Goal: Communication & Community: Answer question/provide support

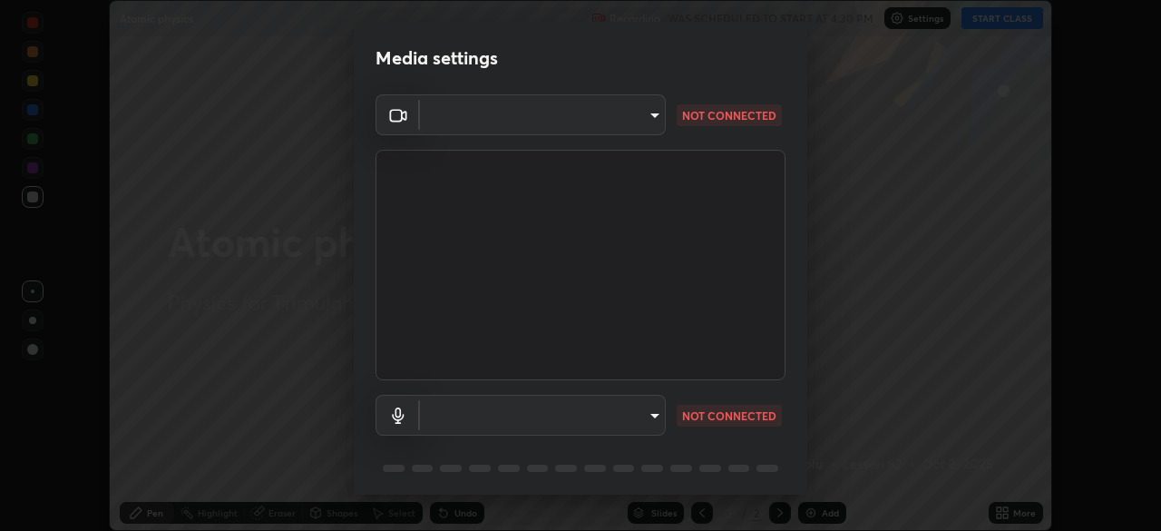
scroll to position [64, 0]
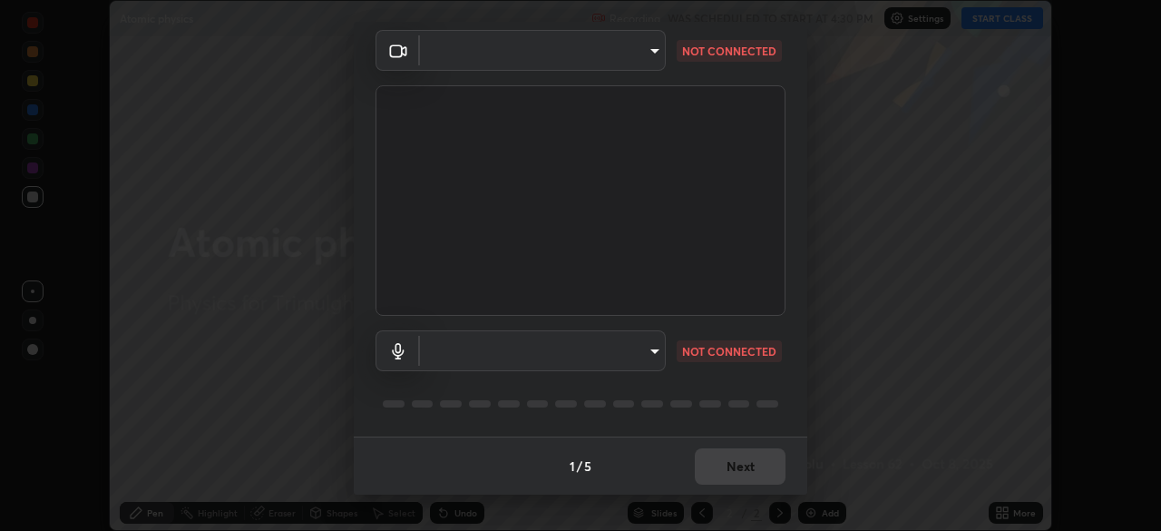
type input "1b83ab79430c94bf8d1f1dd59645cf0fa094828412a63e53e57d59cf6b6d6d6d"
type input "18726a135e56ab7ab66f20069bc686d1015236549b4b7c02b6f81892b352f52a"
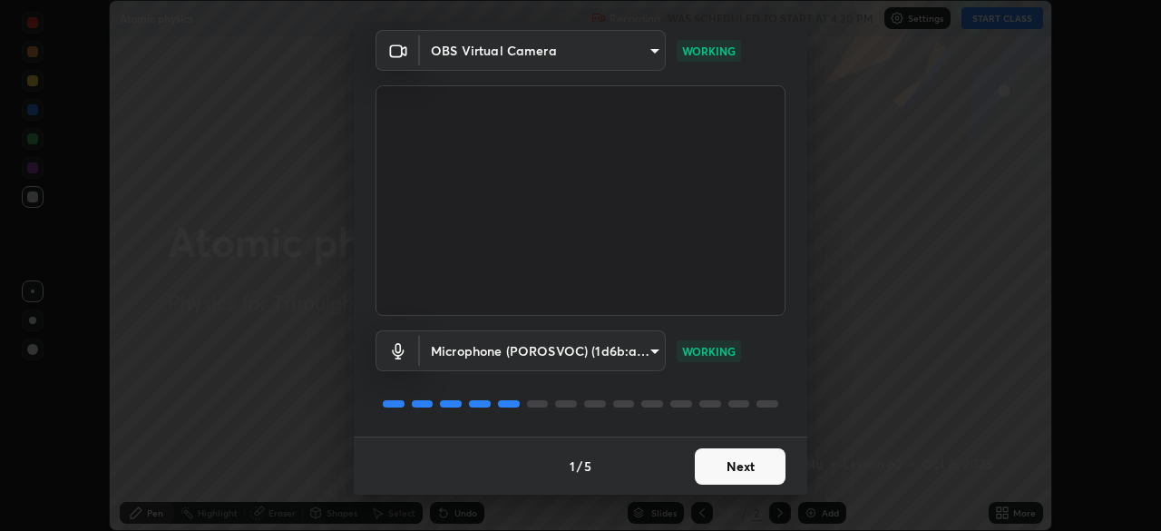
click at [751, 465] on button "Next" at bounding box center [740, 466] width 91 height 36
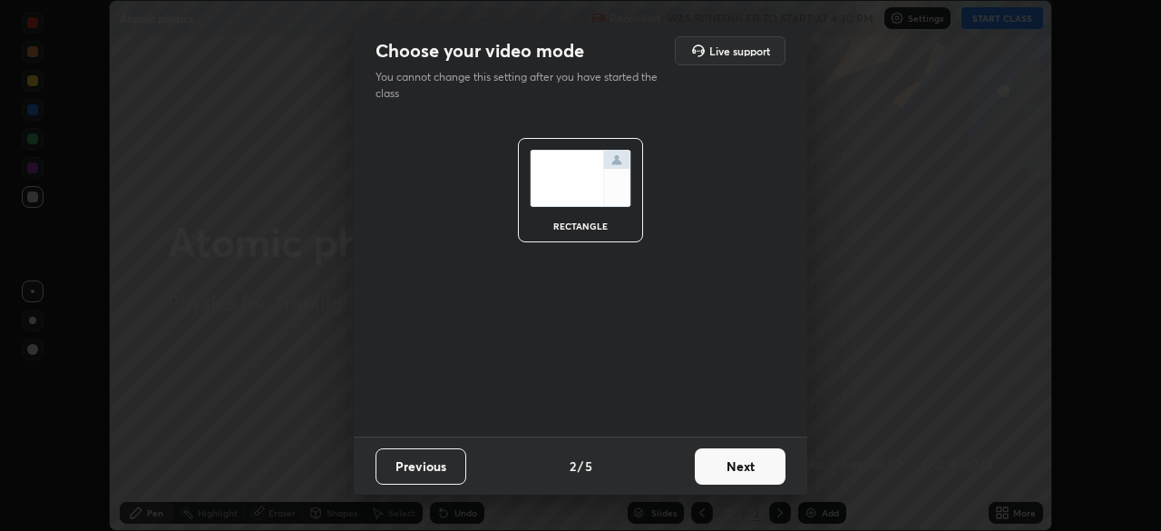
click at [750, 466] on button "Next" at bounding box center [740, 466] width 91 height 36
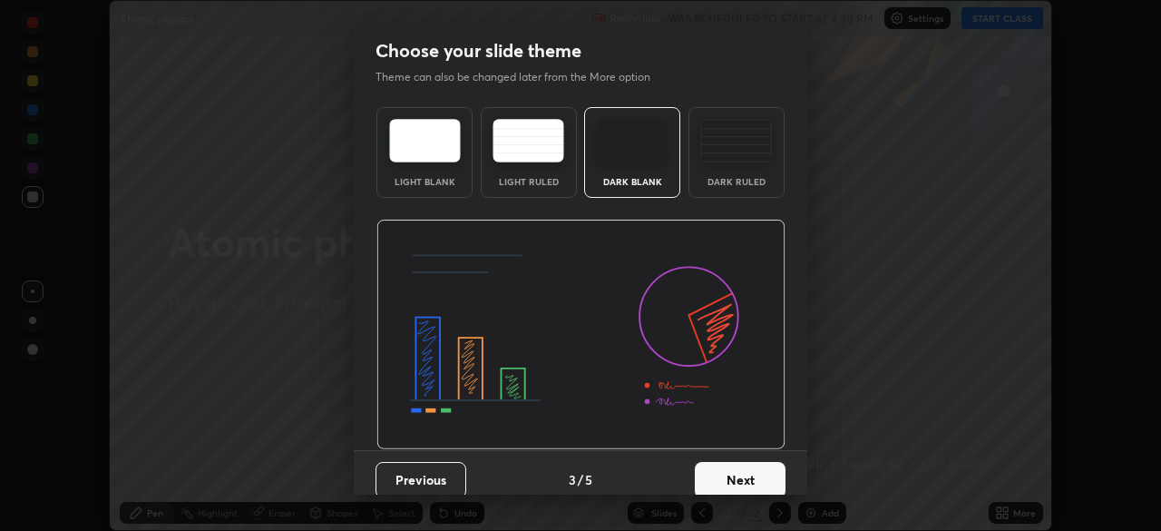
click at [757, 475] on button "Next" at bounding box center [740, 480] width 91 height 36
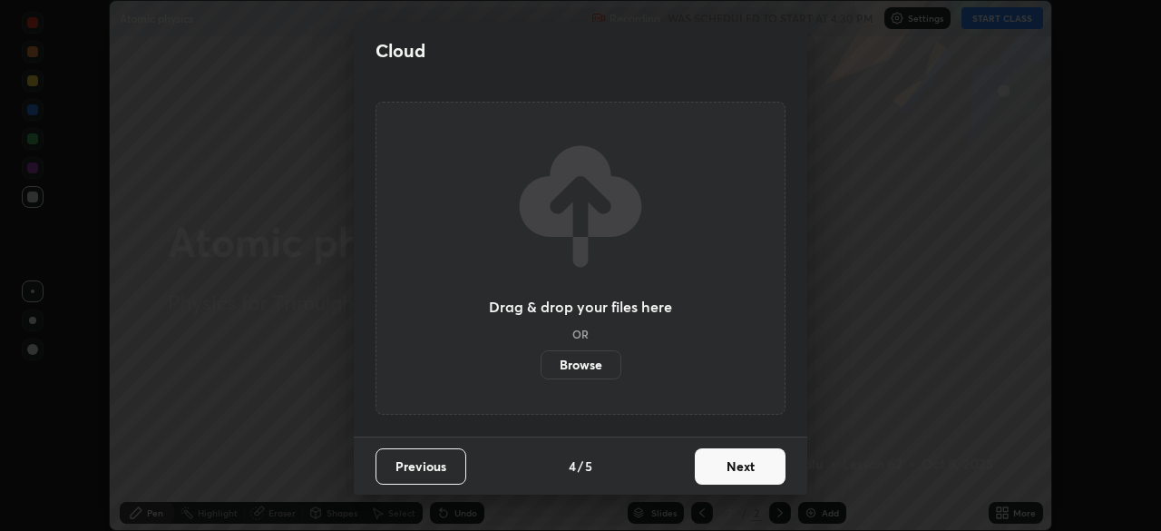
click at [744, 472] on button "Next" at bounding box center [740, 466] width 91 height 36
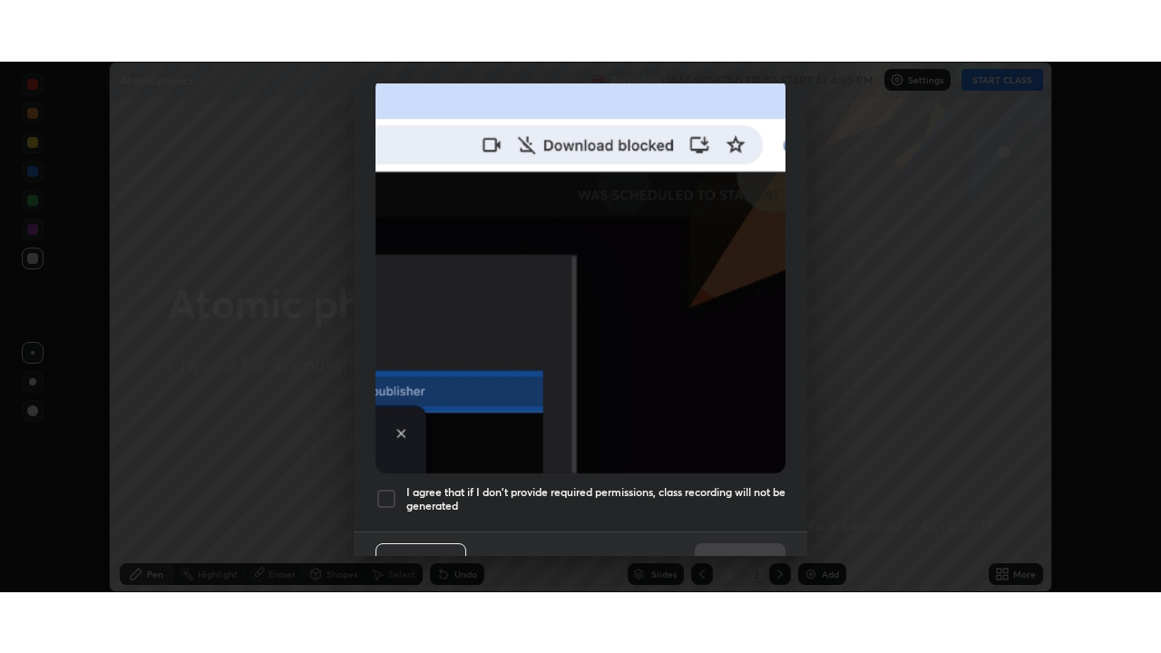
scroll to position [435, 0]
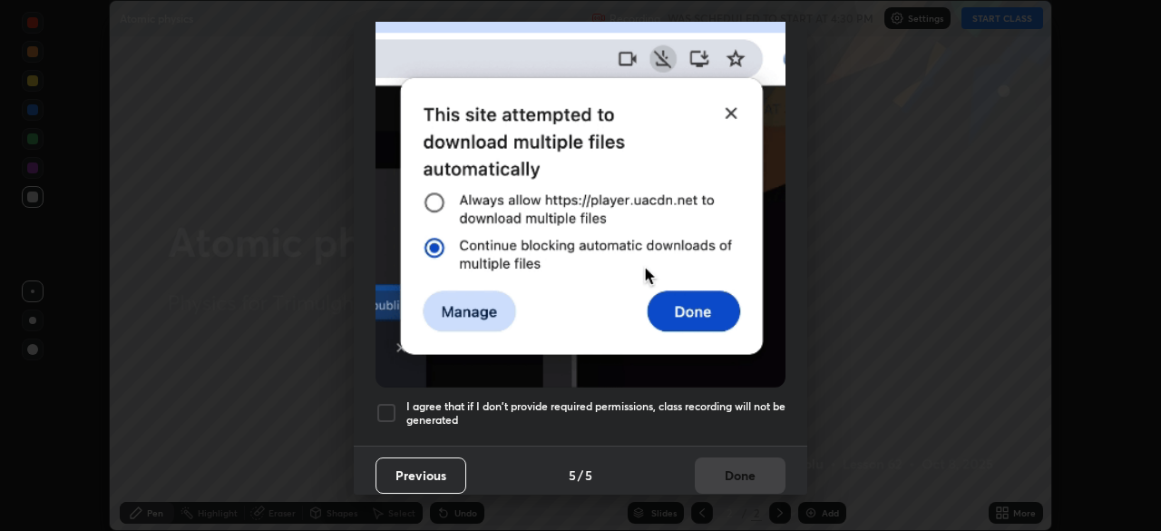
click at [391, 402] on div at bounding box center [387, 413] width 22 height 22
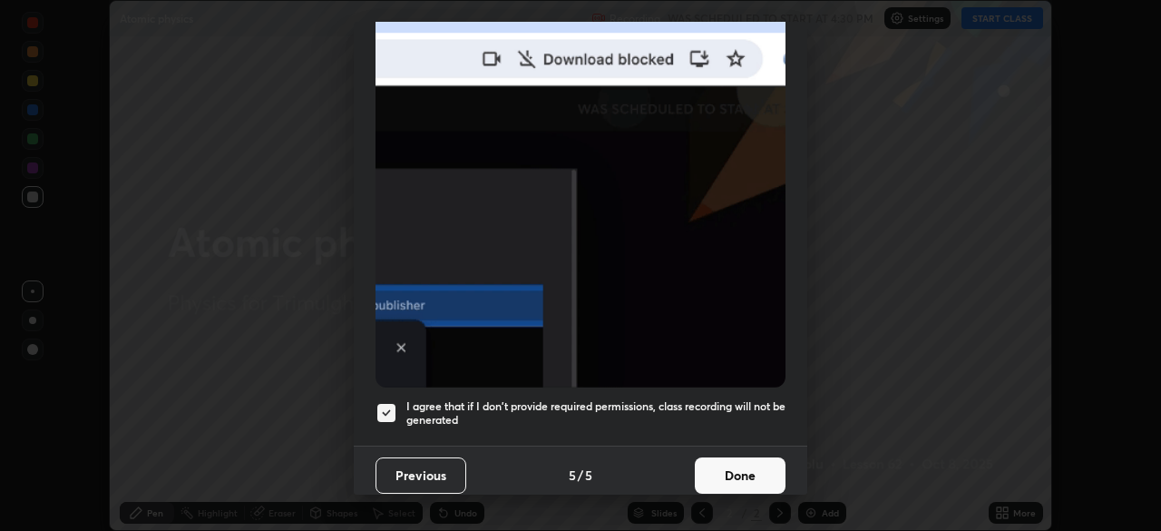
click at [740, 465] on button "Done" at bounding box center [740, 475] width 91 height 36
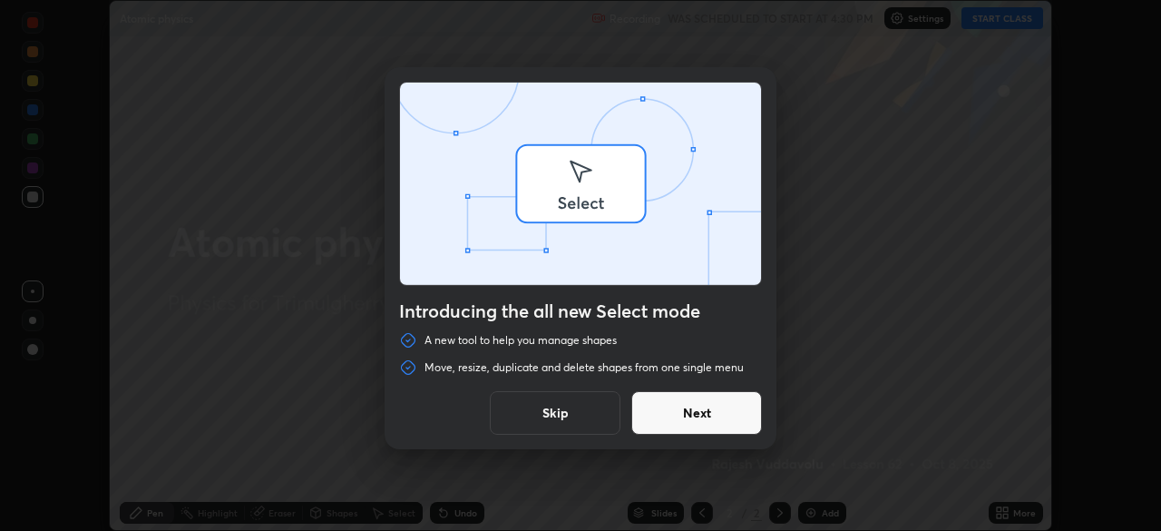
click at [992, 17] on div "Introducing the all new Select mode A new tool to help you manage shapes Move, …" at bounding box center [580, 265] width 1161 height 531
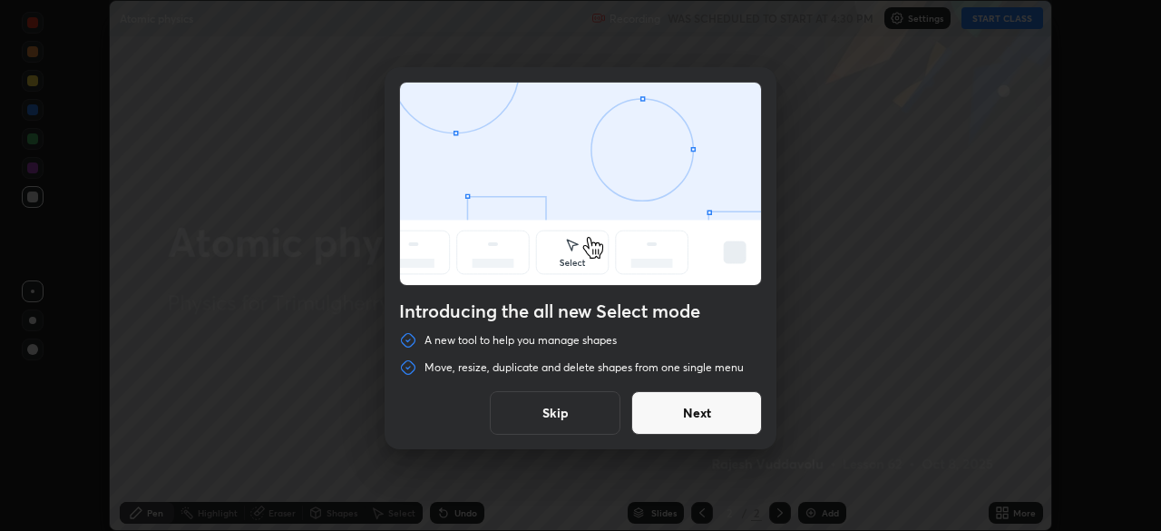
click at [719, 406] on button "Next" at bounding box center [696, 413] width 131 height 44
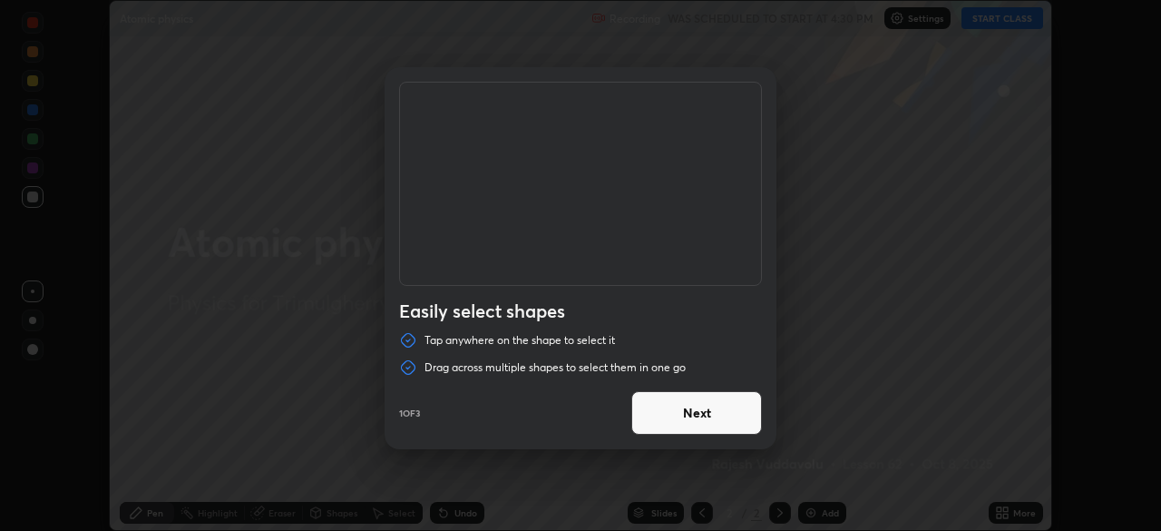
click at [710, 421] on button "Next" at bounding box center [696, 413] width 131 height 44
click at [718, 415] on button "Next" at bounding box center [696, 413] width 131 height 44
click at [715, 414] on button "Done" at bounding box center [696, 413] width 131 height 44
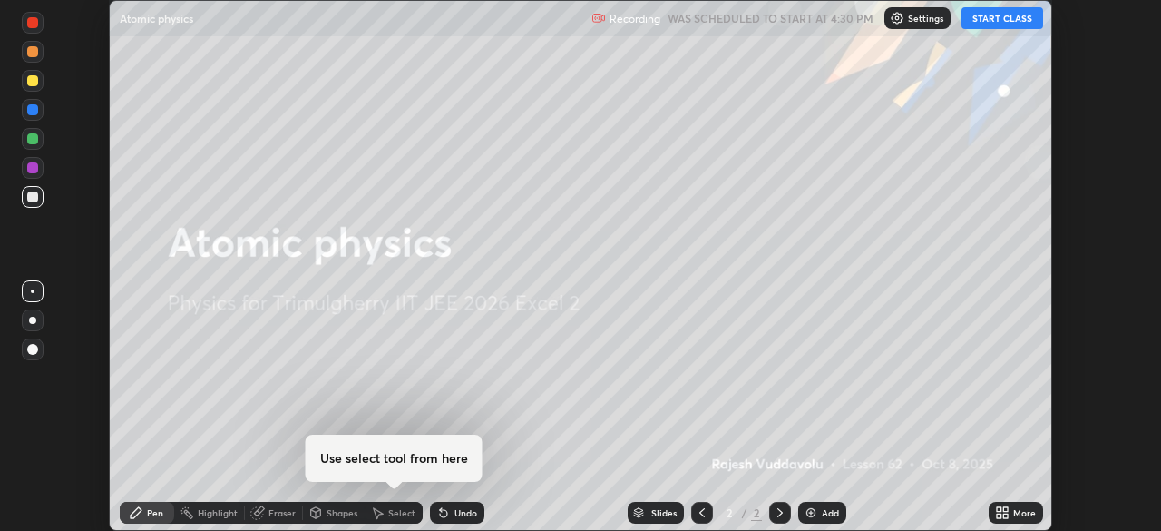
click at [994, 25] on button "START CLASS" at bounding box center [1003, 18] width 82 height 22
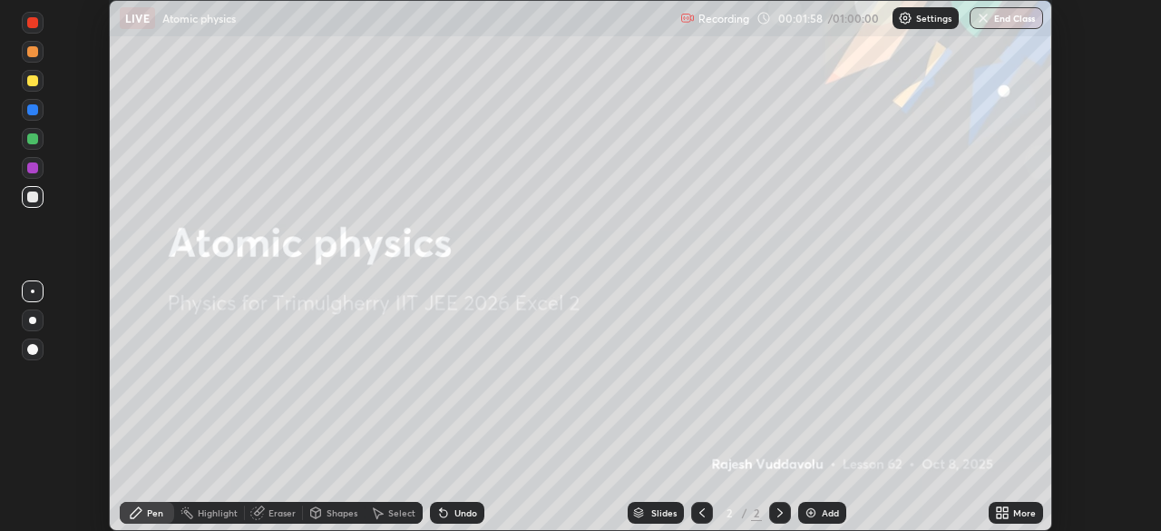
click at [999, 515] on icon at bounding box center [999, 515] width 5 height 5
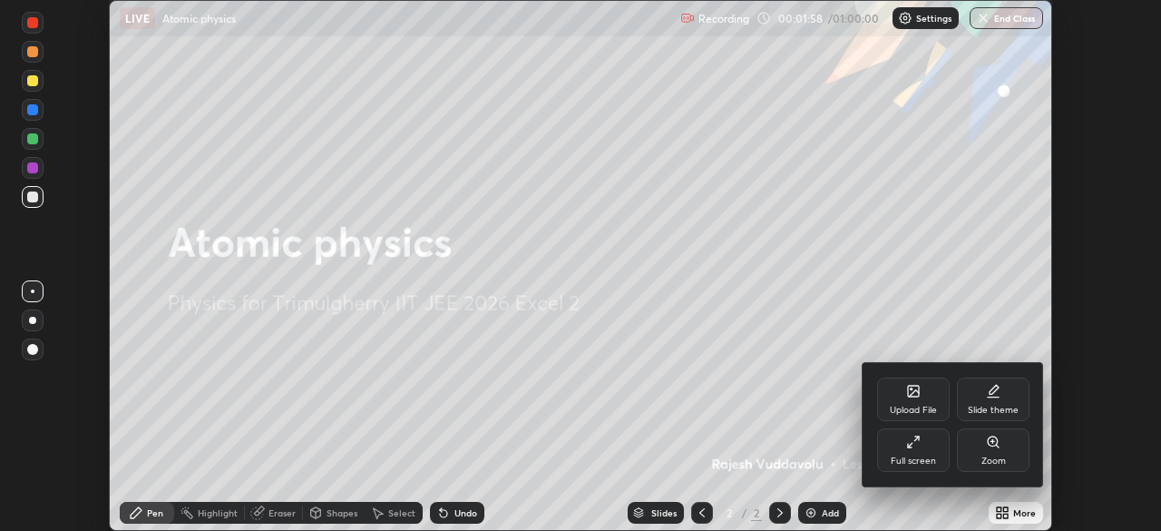
click at [914, 449] on div "Full screen" at bounding box center [913, 450] width 73 height 44
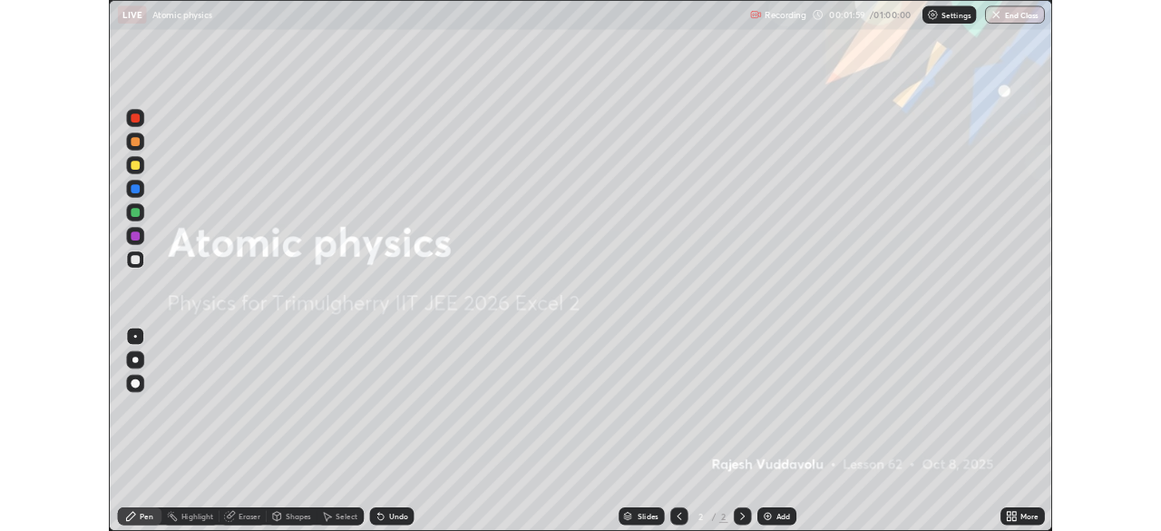
scroll to position [653, 1161]
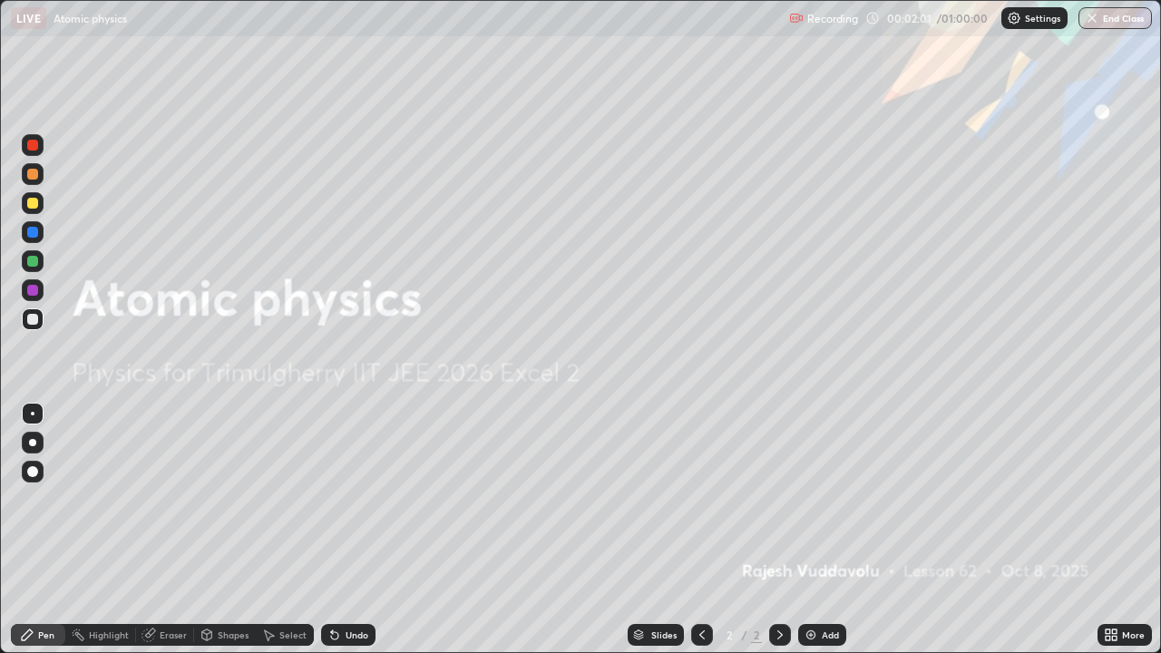
click at [822, 530] on div "Add" at bounding box center [830, 634] width 17 height 9
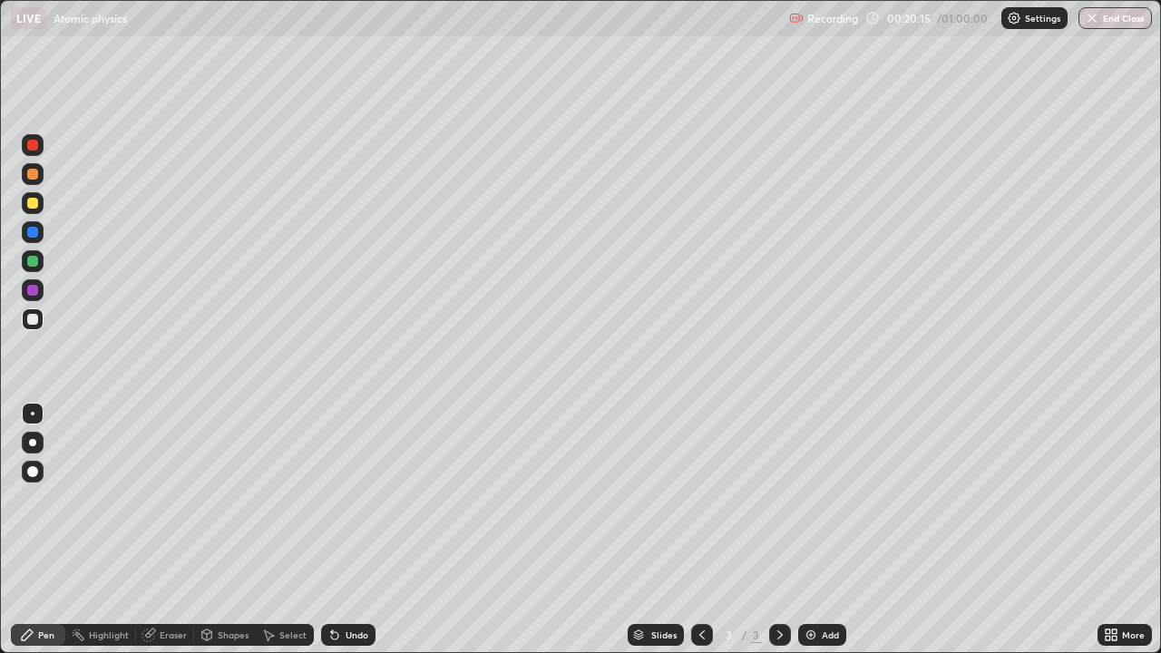
click at [165, 530] on div "Eraser" at bounding box center [173, 634] width 27 height 9
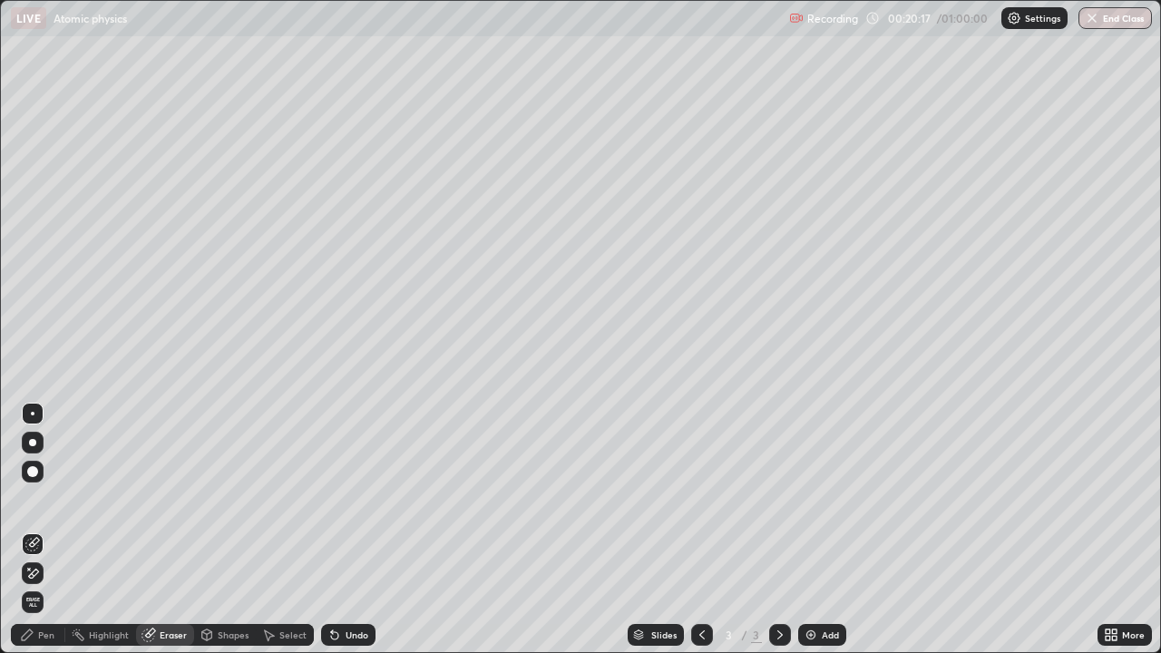
click at [57, 530] on div "Pen" at bounding box center [38, 635] width 54 height 22
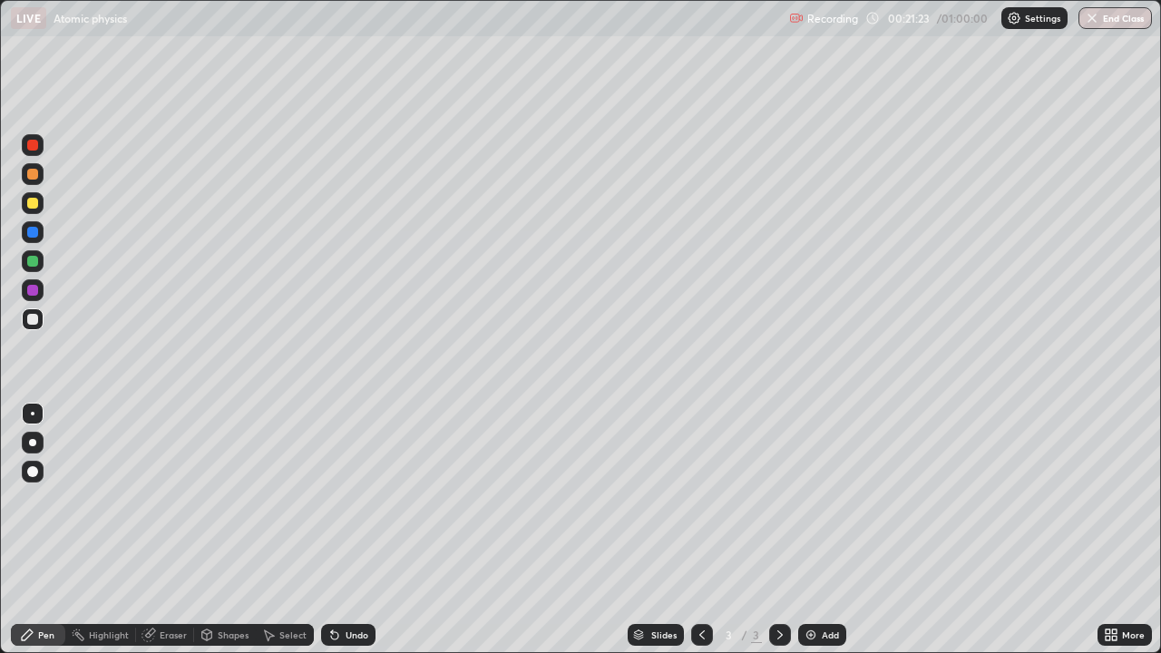
click at [170, 530] on div "Eraser" at bounding box center [173, 634] width 27 height 9
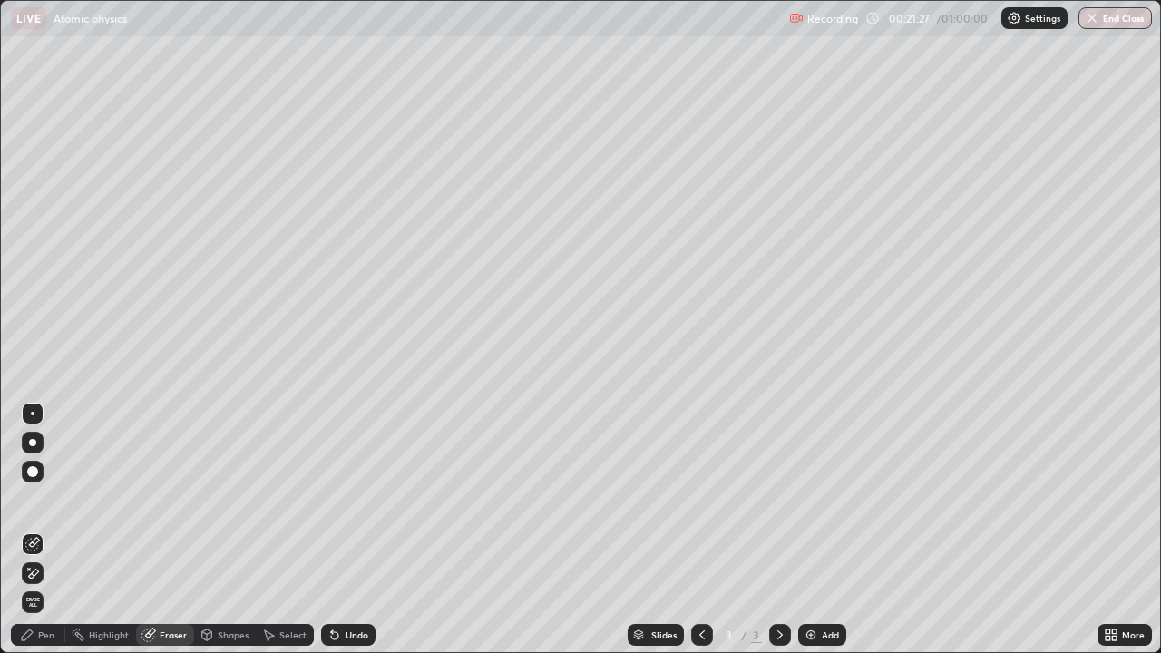
click at [32, 530] on icon at bounding box center [27, 635] width 15 height 15
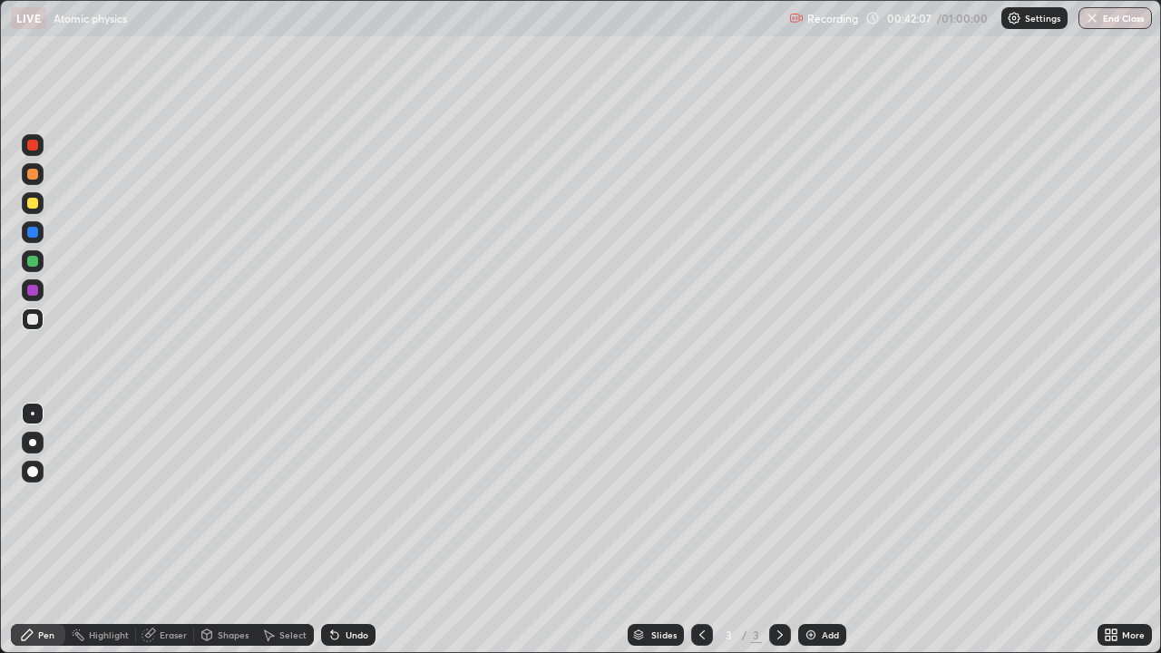
click at [806, 530] on img at bounding box center [811, 635] width 15 height 15
click at [355, 530] on div "Undo" at bounding box center [357, 634] width 23 height 9
click at [356, 530] on div "Undo" at bounding box center [348, 635] width 54 height 22
click at [354, 530] on div "Undo" at bounding box center [348, 635] width 54 height 22
click at [352, 530] on div "Undo" at bounding box center [348, 635] width 54 height 22
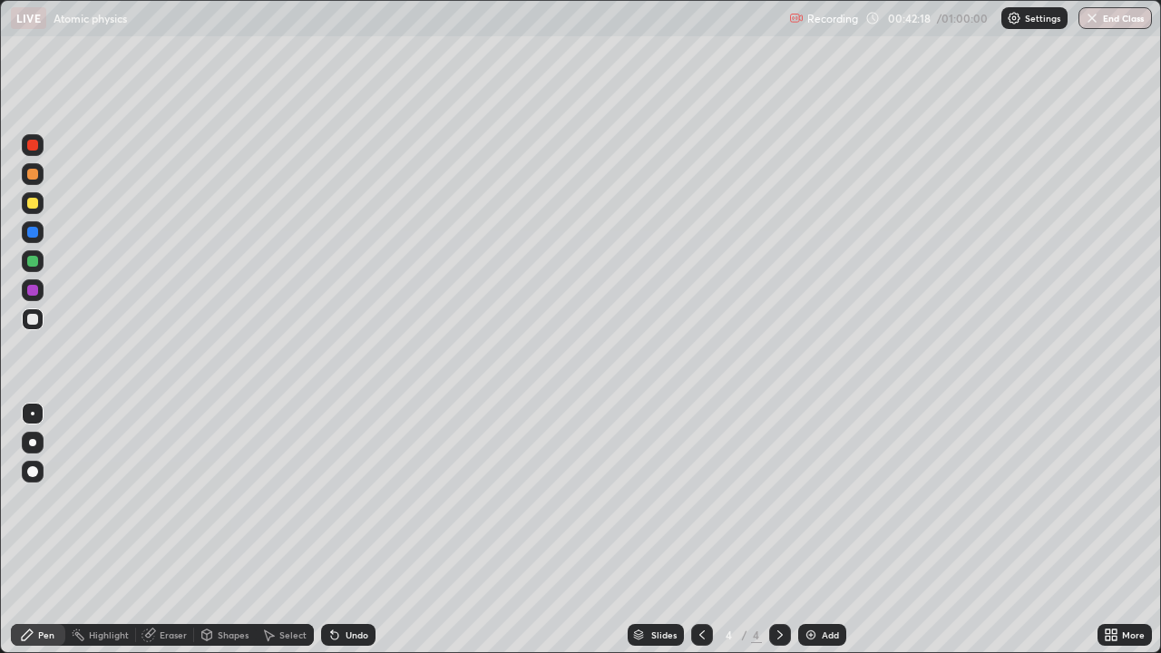
click at [350, 530] on div "Undo" at bounding box center [348, 635] width 54 height 22
click at [347, 530] on div "Undo" at bounding box center [348, 635] width 54 height 22
click at [351, 530] on div "Undo" at bounding box center [348, 635] width 54 height 22
click at [164, 530] on div "Eraser" at bounding box center [173, 634] width 27 height 9
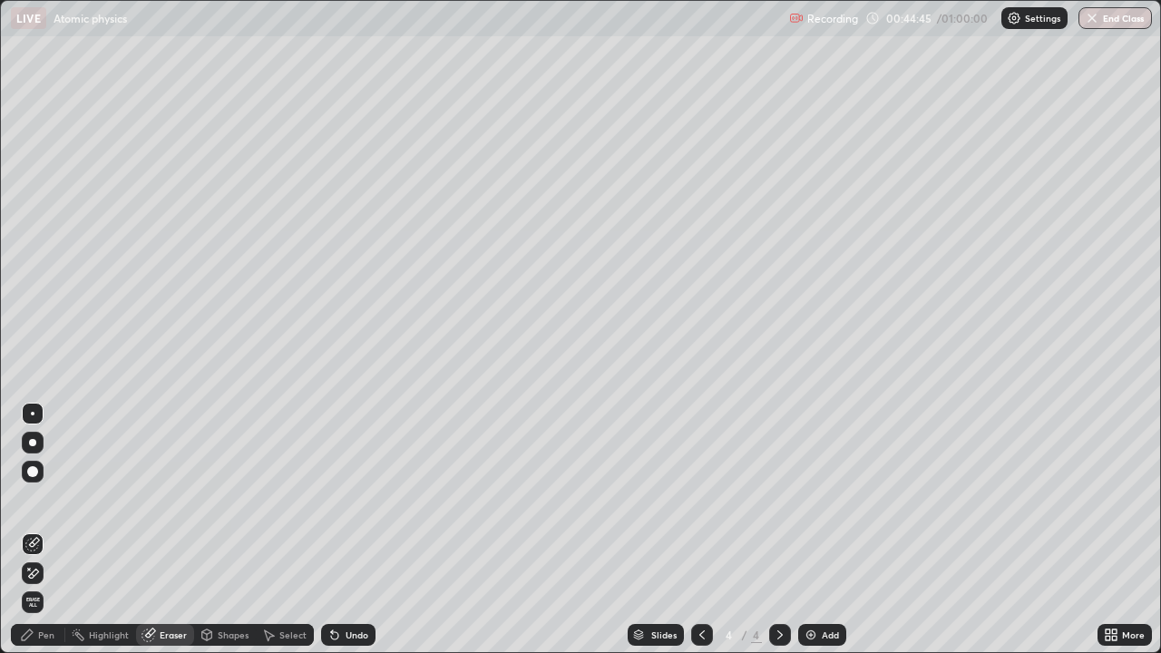
click at [39, 530] on div "Pen" at bounding box center [46, 634] width 16 height 9
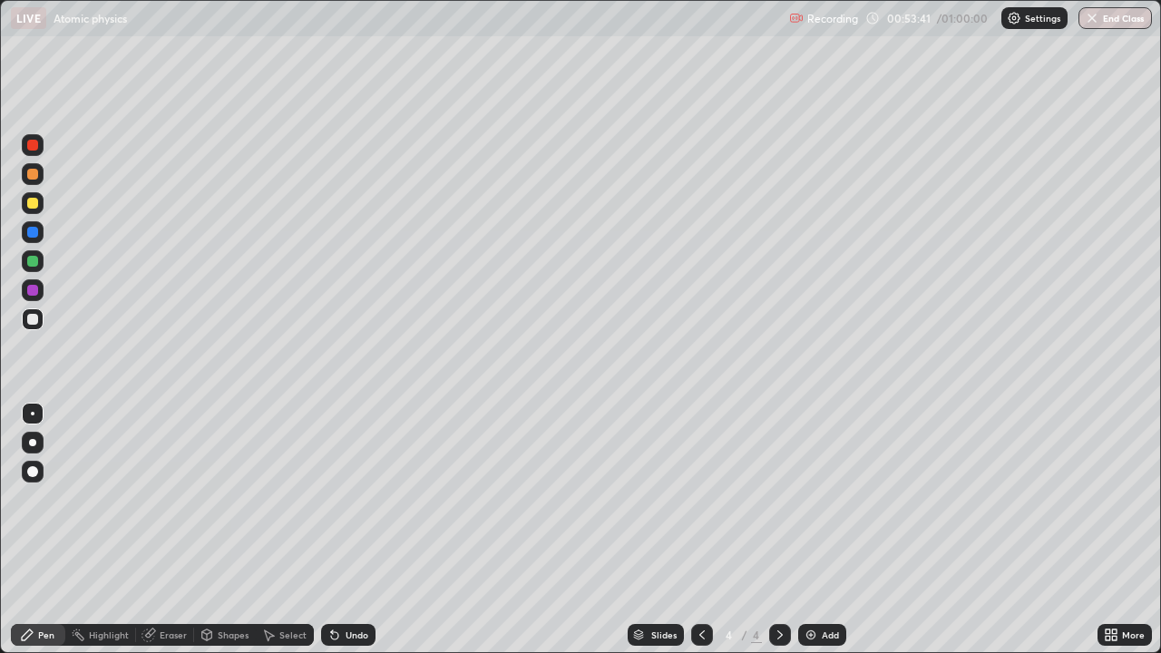
click at [1106, 15] on button "End Class" at bounding box center [1115, 18] width 73 height 22
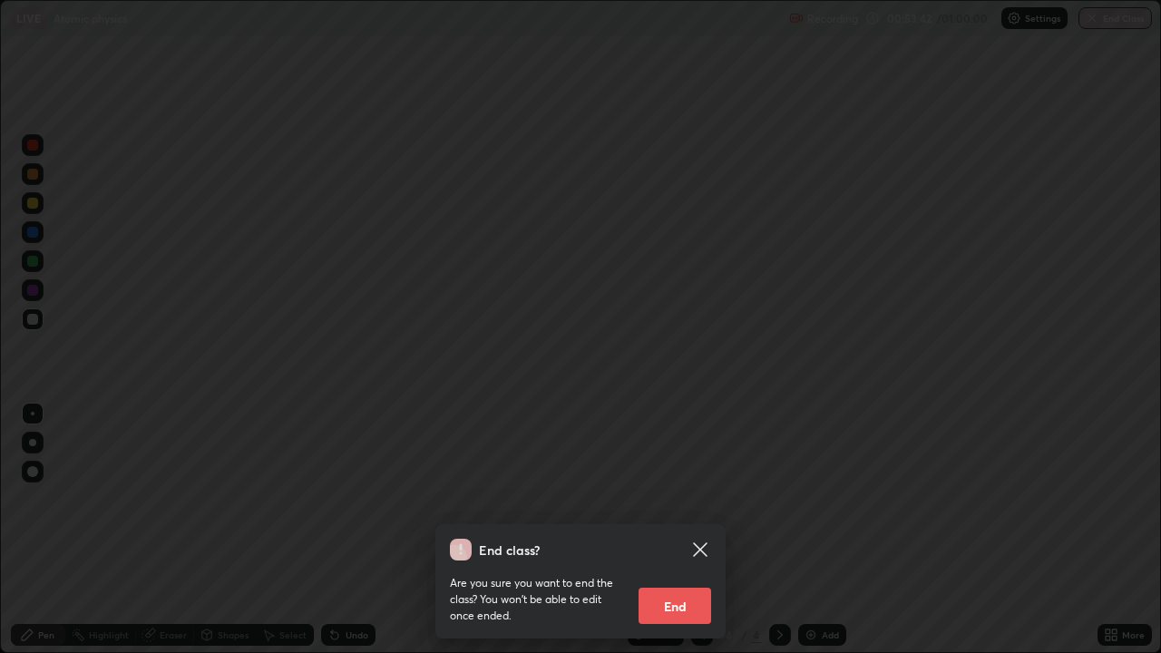
click at [686, 530] on button "End" at bounding box center [675, 606] width 73 height 36
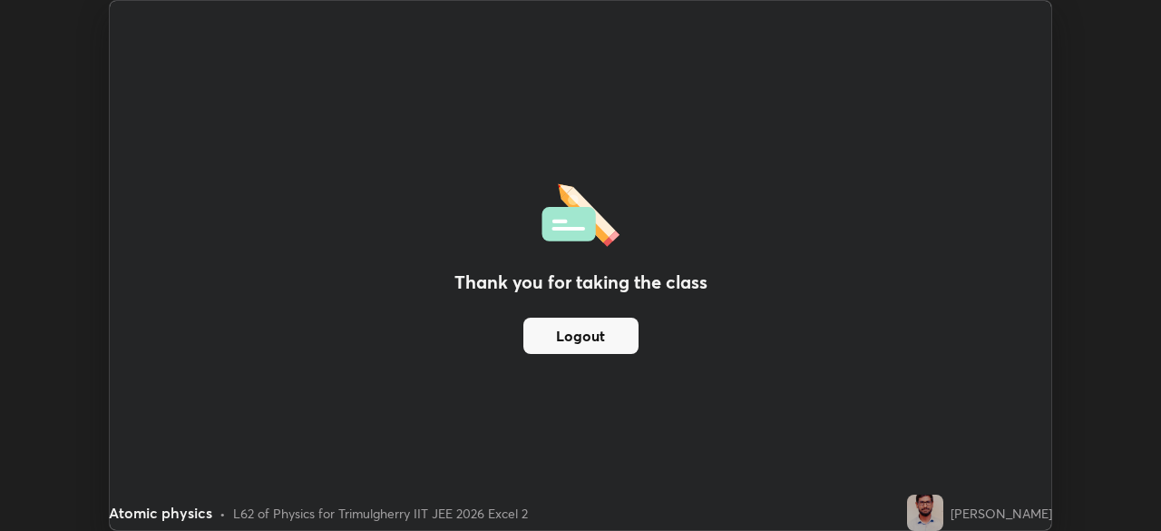
scroll to position [90185, 89554]
